Goal: Information Seeking & Learning: Check status

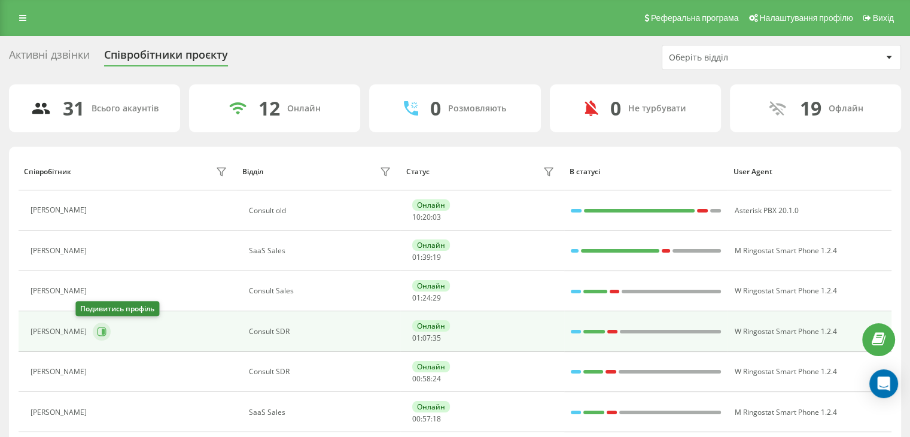
click at [97, 330] on icon at bounding box center [102, 332] width 10 height 10
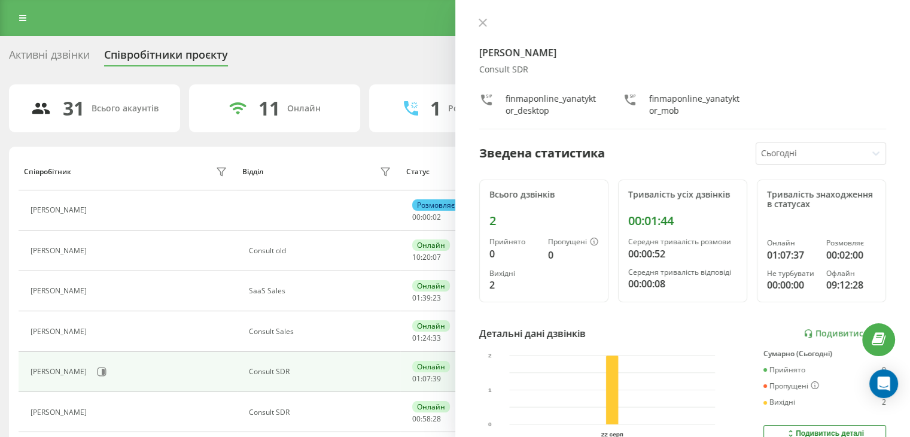
click at [823, 154] on div at bounding box center [811, 154] width 101 height 14
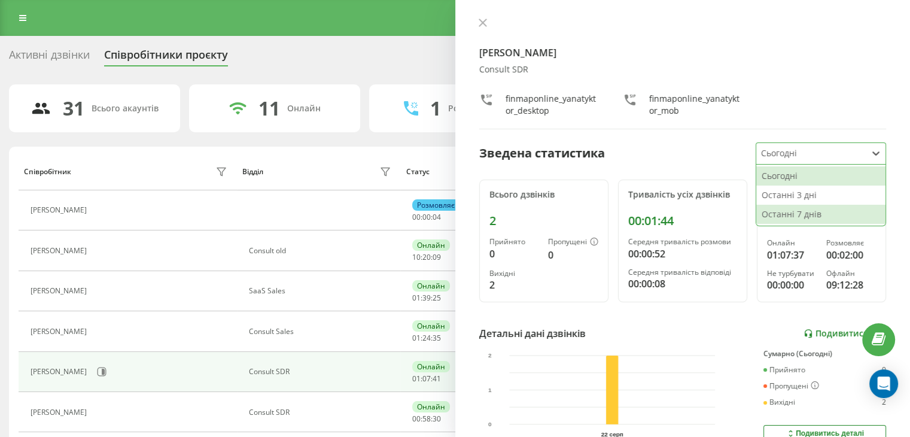
click at [840, 331] on link "Подивитись звіт" at bounding box center [845, 334] width 83 height 10
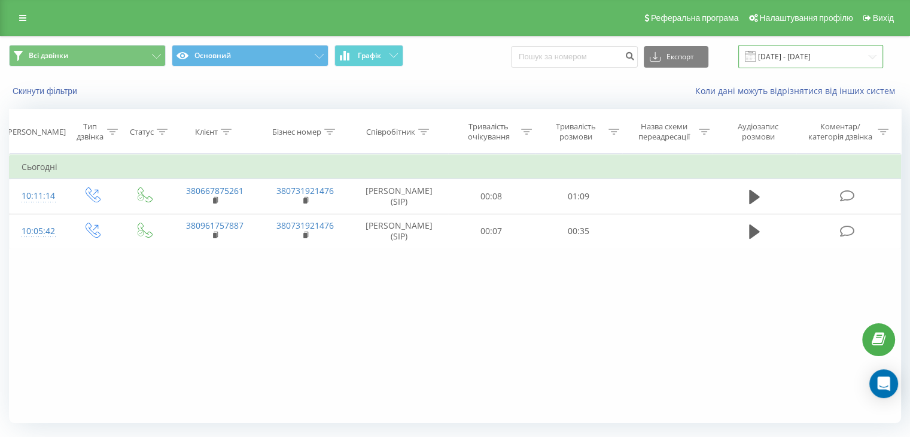
click at [784, 55] on input "22.08.2025 - 22.08.2025" at bounding box center [810, 56] width 145 height 23
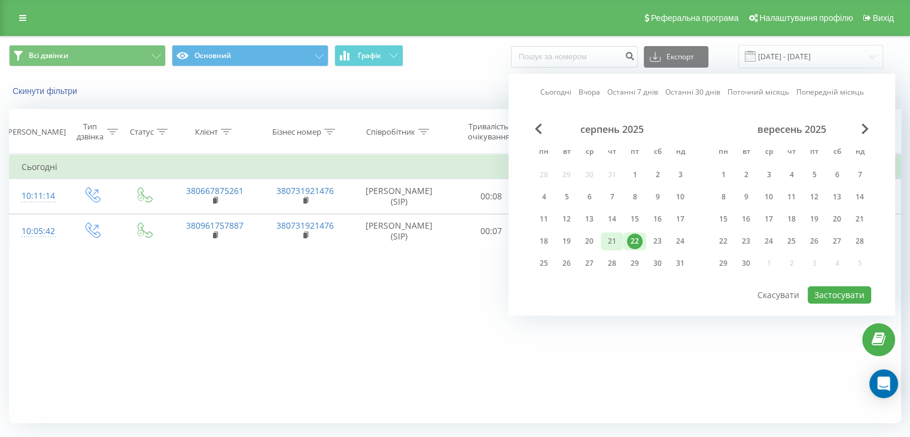
click at [618, 241] on div "21" at bounding box center [612, 241] width 16 height 16
click at [833, 291] on button "Застосувати" at bounding box center [839, 294] width 63 height 17
type input "21.08.2025 - 21.08.2025"
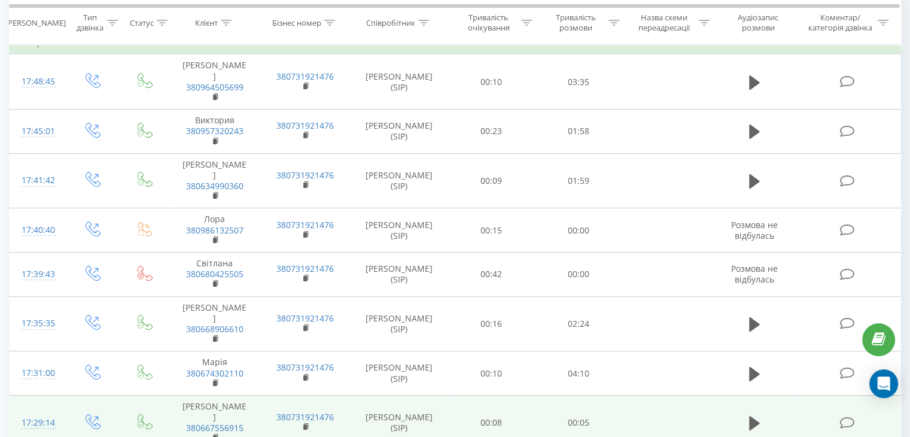
scroll to position [120, 0]
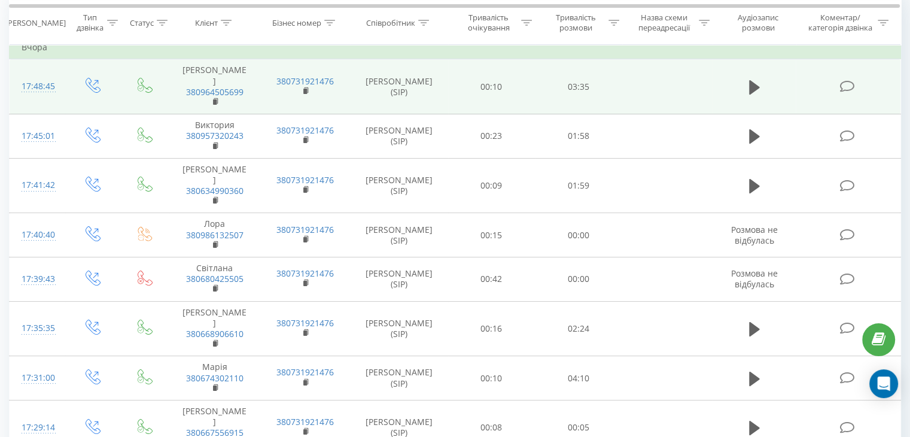
click at [720, 82] on td at bounding box center [755, 86] width 84 height 55
click at [749, 82] on icon at bounding box center [754, 87] width 11 height 14
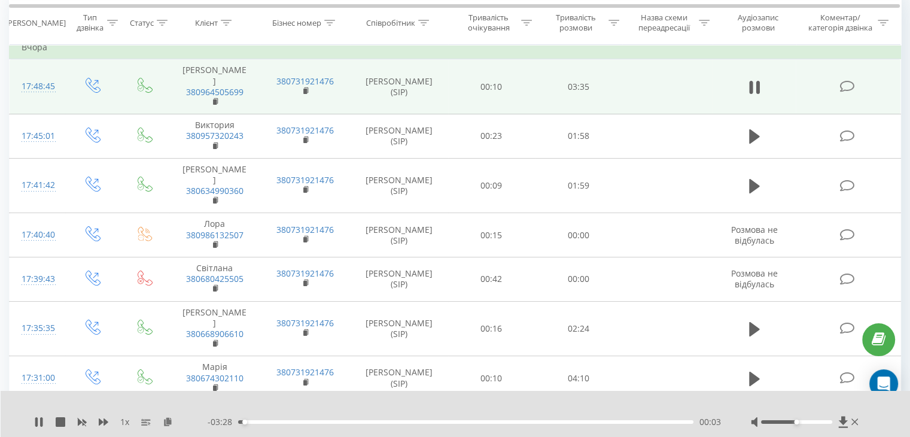
click at [126, 422] on span "1 x" at bounding box center [124, 422] width 9 height 12
click at [260, 422] on div "00:10" at bounding box center [465, 422] width 455 height 4
click at [276, 422] on div "00:17" at bounding box center [465, 422] width 455 height 4
click at [288, 422] on div "00:23" at bounding box center [465, 422] width 455 height 4
click at [300, 423] on div "00:24" at bounding box center [465, 422] width 455 height 4
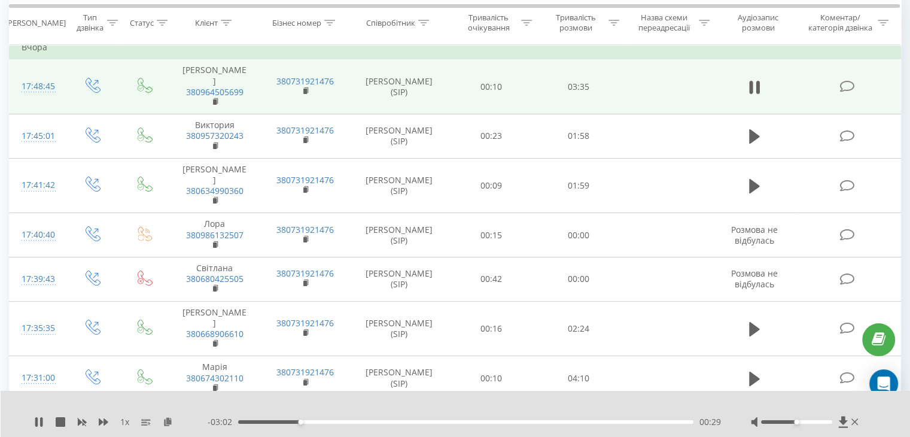
click at [321, 422] on div "00:29" at bounding box center [465, 422] width 455 height 4
click at [332, 421] on div "00:39" at bounding box center [465, 422] width 455 height 4
click at [475, 422] on div "01:45" at bounding box center [465, 422] width 455 height 4
click at [482, 422] on div "01:51" at bounding box center [465, 422] width 455 height 4
click at [488, 422] on div "01:54" at bounding box center [465, 422] width 455 height 4
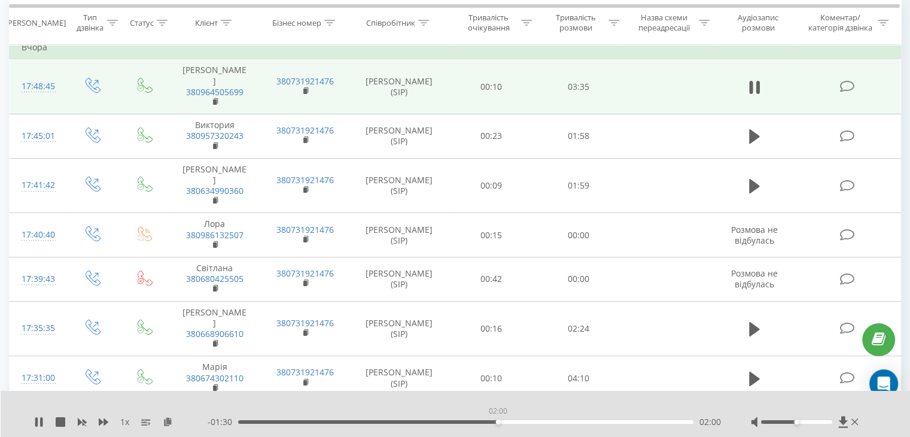
click at [498, 421] on div "02:00" at bounding box center [465, 422] width 455 height 4
click at [541, 422] on div "02:15" at bounding box center [465, 422] width 455 height 4
click at [552, 422] on div "02:25" at bounding box center [465, 422] width 455 height 4
click at [564, 422] on div "02:26" at bounding box center [465, 422] width 455 height 4
click at [577, 423] on div "02:32" at bounding box center [465, 422] width 455 height 4
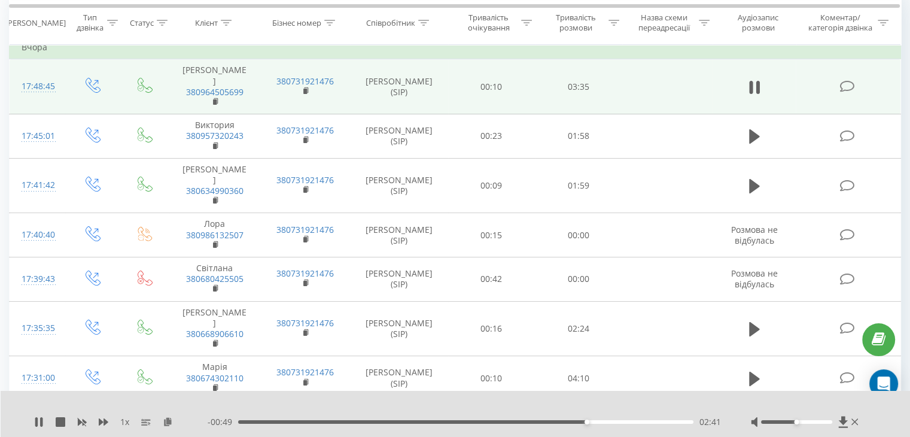
click at [28, 425] on div "1 x - 00:49 02:41 02:41" at bounding box center [456, 414] width 910 height 46
click at [38, 422] on icon at bounding box center [39, 422] width 10 height 10
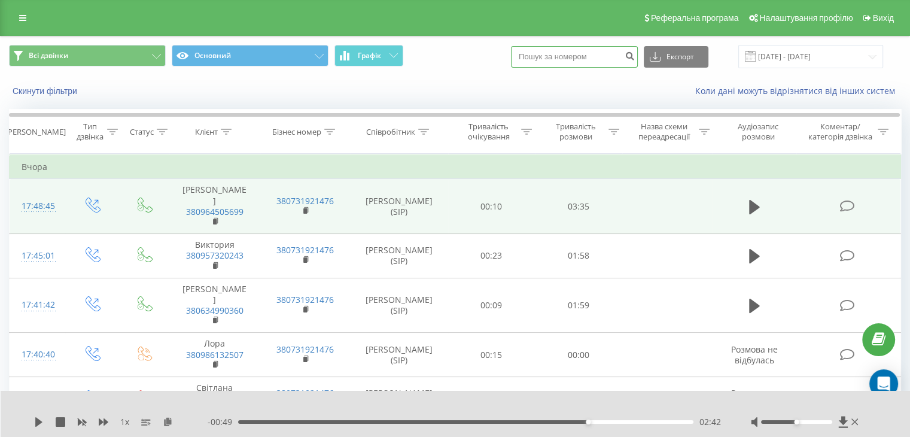
click at [586, 56] on input at bounding box center [574, 57] width 127 height 22
paste input "098 521 4950"
type input "098 521 4950"
click at [635, 58] on icon "submit" at bounding box center [630, 54] width 10 height 7
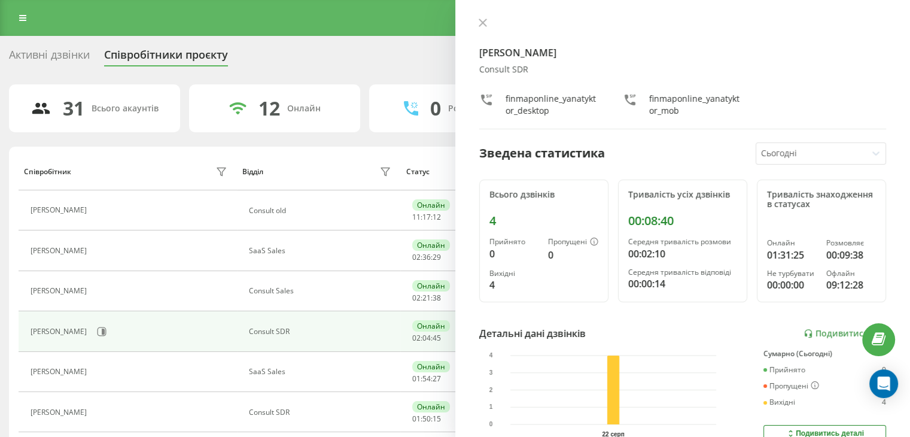
click at [486, 27] on button at bounding box center [483, 23] width 16 height 11
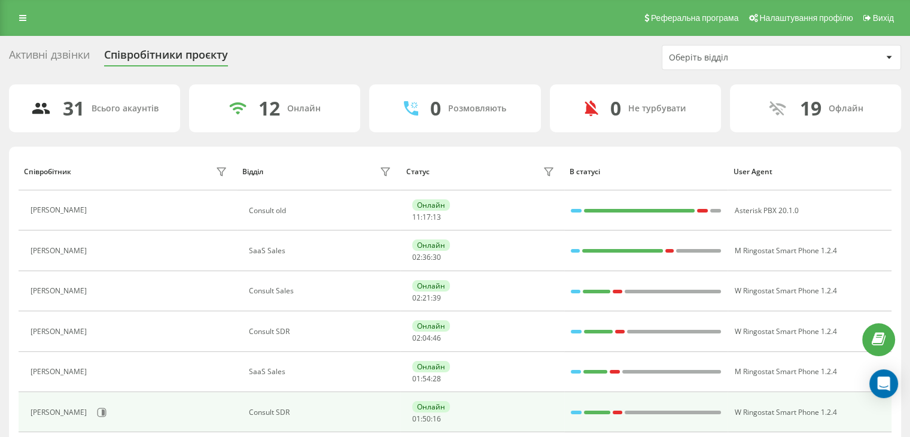
scroll to position [120, 0]
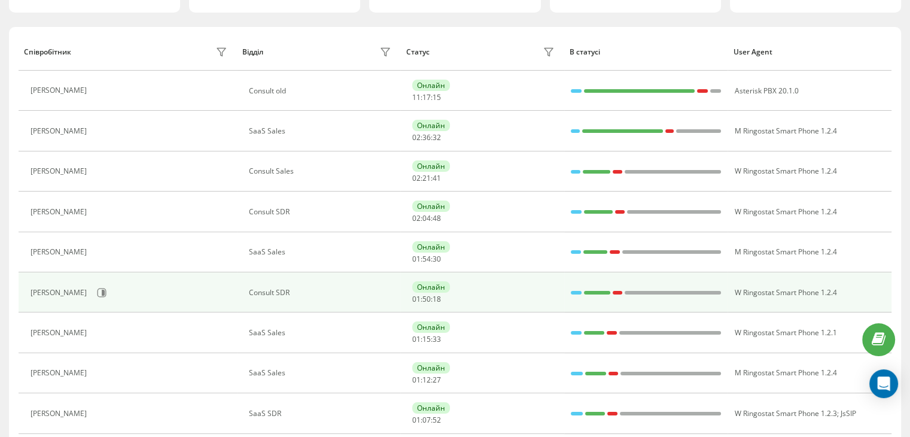
click at [96, 295] on div "[PERSON_NAME]" at bounding box center [131, 292] width 200 height 20
click at [107, 288] on icon at bounding box center [102, 292] width 9 height 9
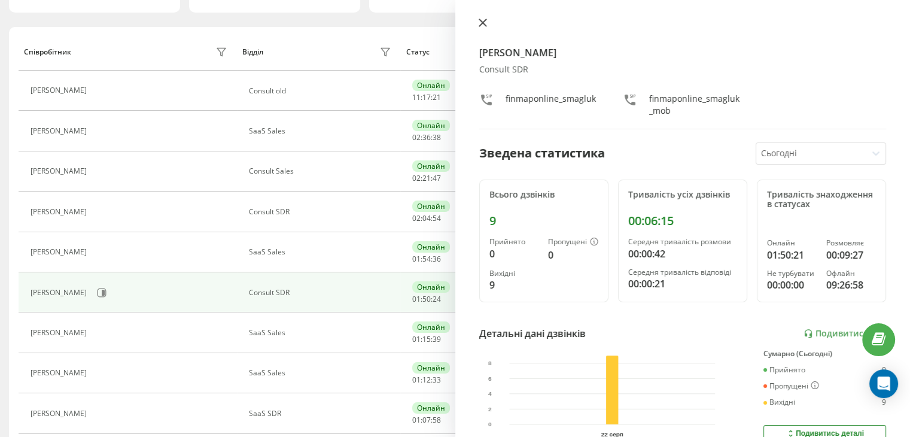
click at [485, 28] on button at bounding box center [483, 23] width 16 height 11
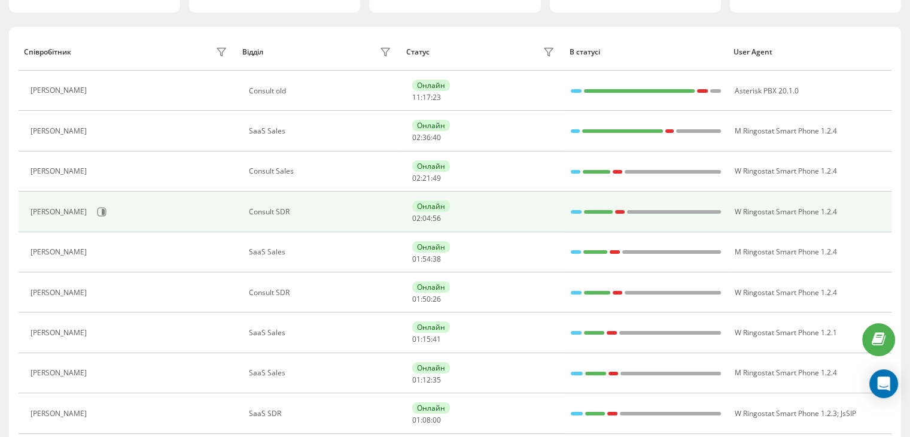
click at [75, 204] on div "[PERSON_NAME]" at bounding box center [131, 212] width 200 height 20
click at [93, 214] on button at bounding box center [102, 212] width 18 height 18
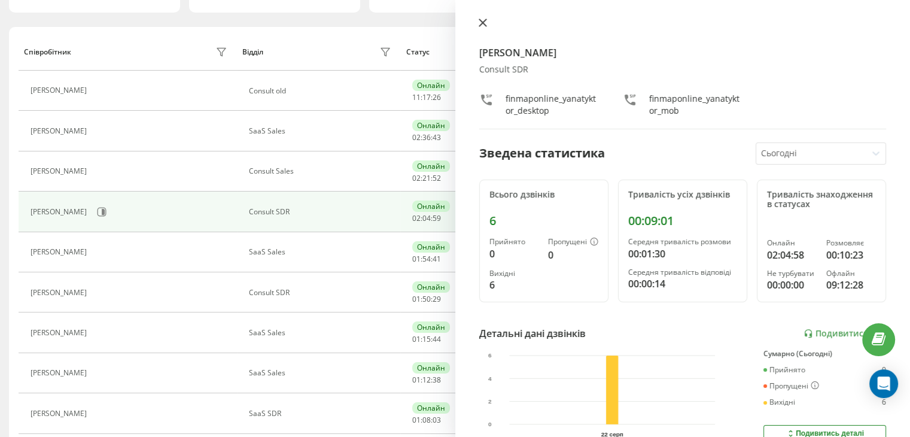
click at [485, 23] on icon at bounding box center [483, 23] width 8 height 8
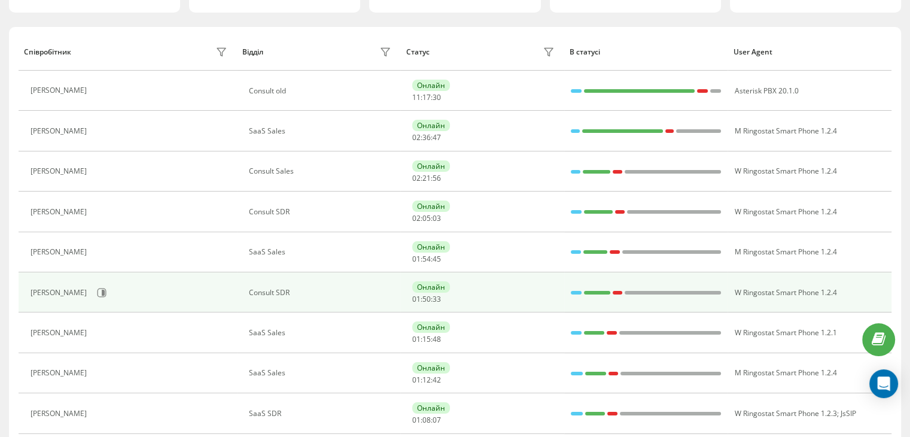
scroll to position [239, 0]
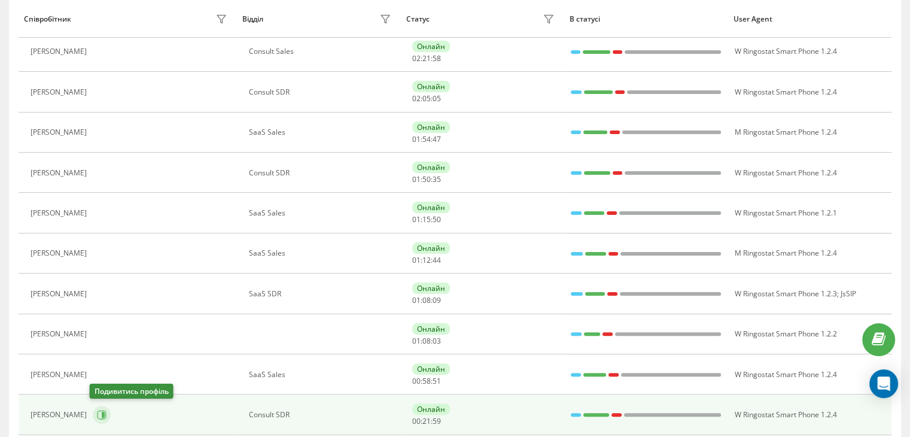
click at [102, 413] on icon at bounding box center [103, 415] width 3 height 6
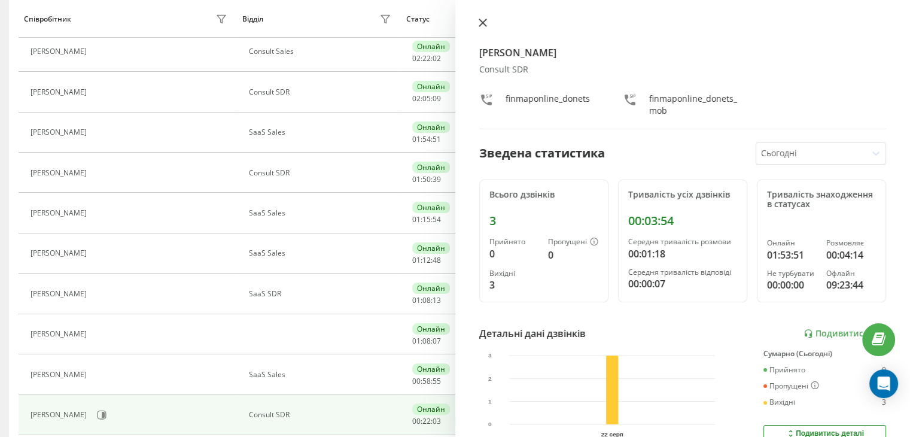
click at [476, 22] on button at bounding box center [483, 23] width 16 height 11
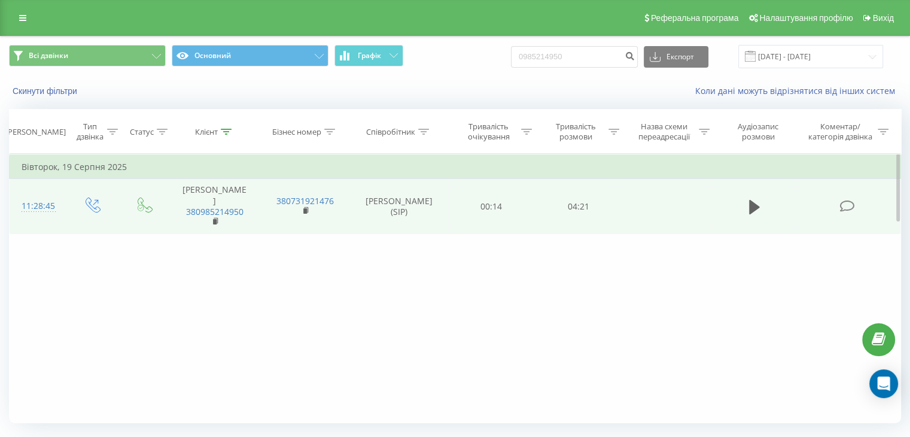
click at [741, 206] on td at bounding box center [755, 206] width 84 height 55
click at [744, 207] on td at bounding box center [755, 206] width 84 height 55
click at [750, 209] on icon at bounding box center [754, 207] width 11 height 14
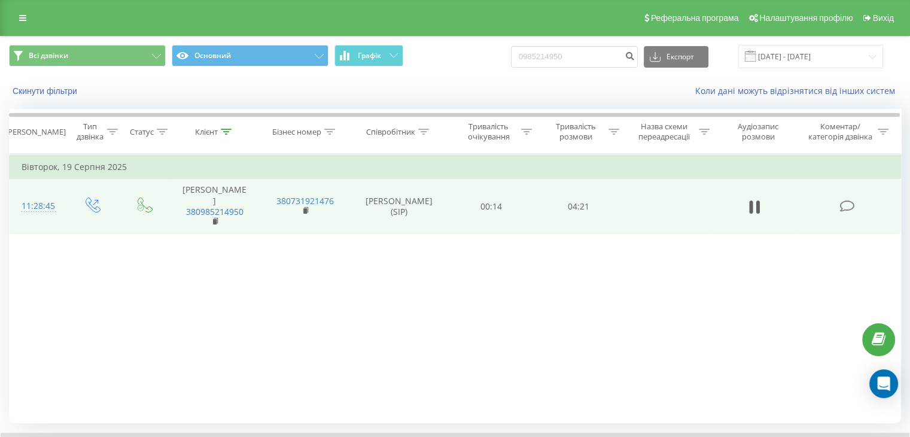
click at [638, 214] on td at bounding box center [667, 206] width 90 height 55
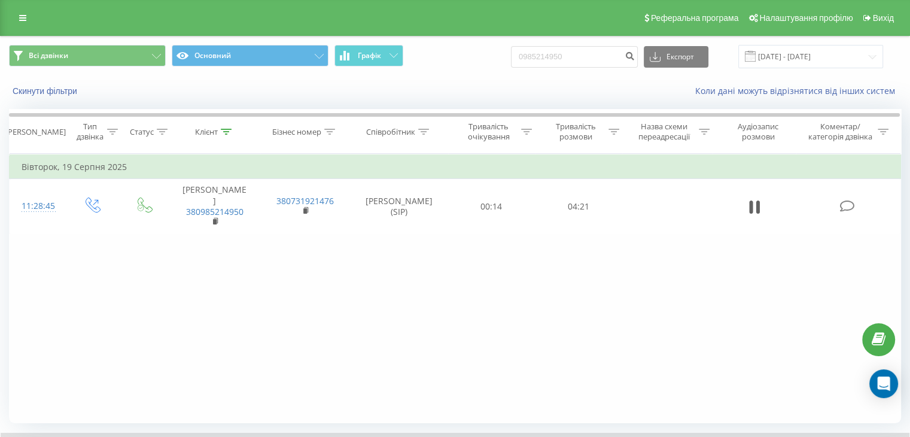
click at [743, 207] on td at bounding box center [755, 206] width 84 height 55
click at [752, 207] on icon at bounding box center [751, 206] width 4 height 13
click at [476, 323] on div "Фільтрувати за умовою Дорівнює Введіть значення Скасувати OK Фільтрувати за умо…" at bounding box center [455, 288] width 892 height 269
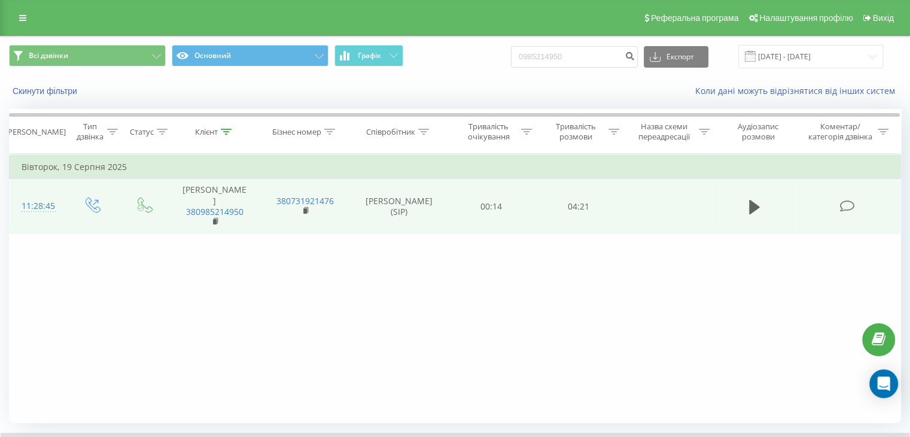
drag, startPoint x: 621, startPoint y: 205, endPoint x: 639, endPoint y: 205, distance: 18.0
click at [625, 205] on tr "11:28:45 Боярський Микита 380985214950 380731921476 Яна Тиктор (SIP) 00:14 04:21" at bounding box center [456, 206] width 892 height 55
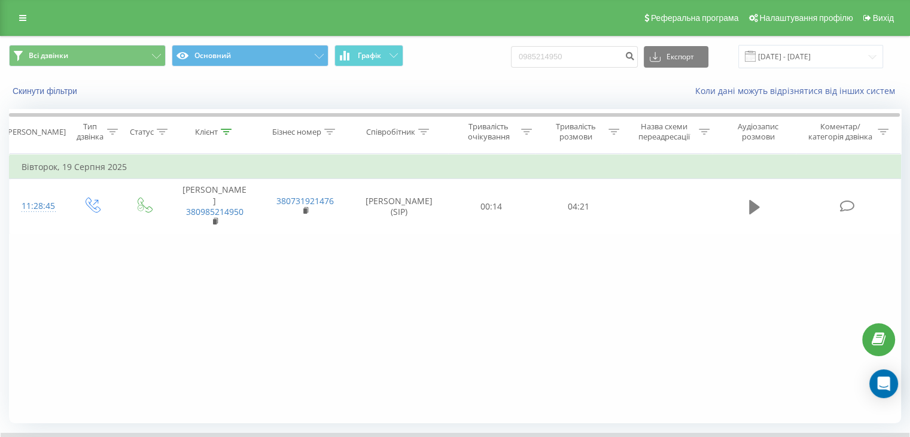
click at [750, 198] on button at bounding box center [755, 207] width 18 height 18
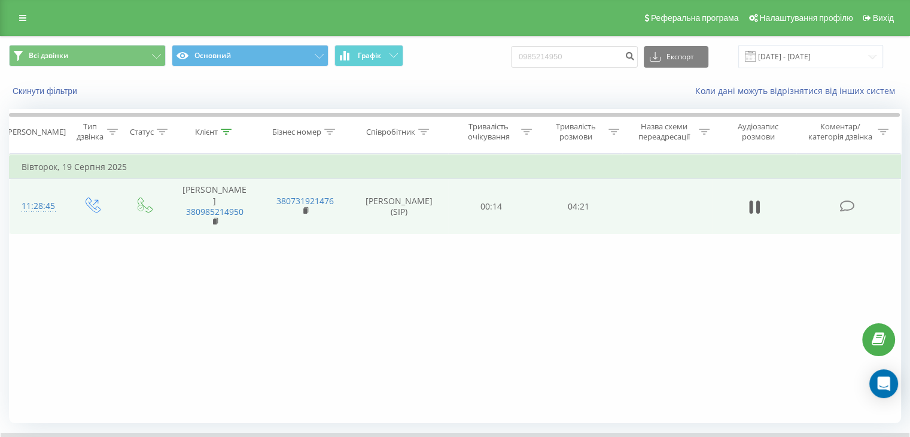
click at [766, 210] on td at bounding box center [755, 206] width 84 height 55
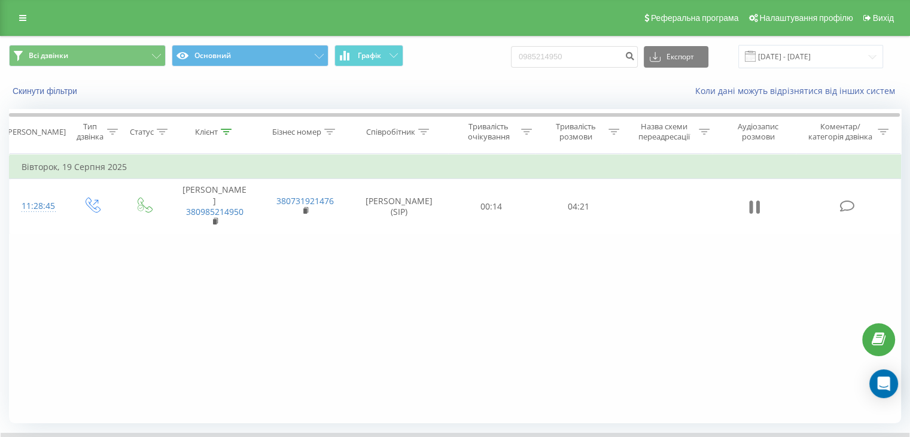
click at [755, 205] on icon at bounding box center [754, 207] width 11 height 17
